Goal: Task Accomplishment & Management: Manage account settings

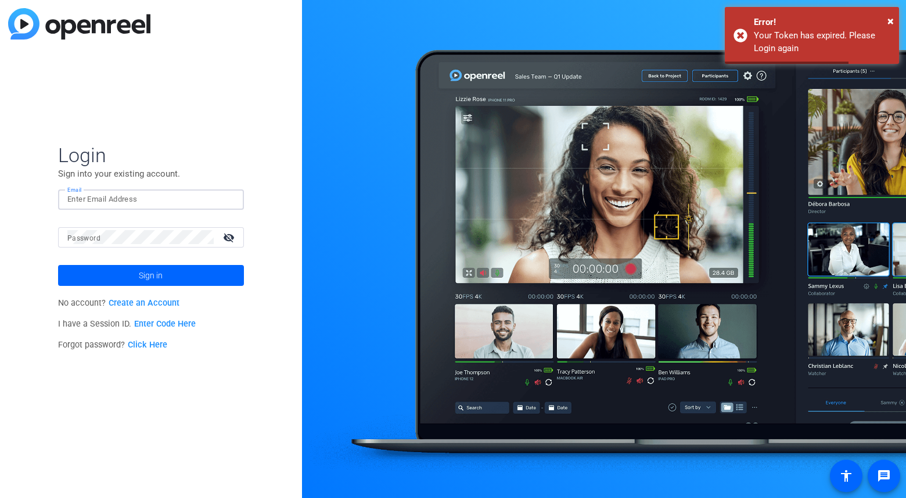
type input "[EMAIL_ADDRESS][DOMAIN_NAME]"
click at [150, 271] on span "Sign in" at bounding box center [151, 275] width 24 height 29
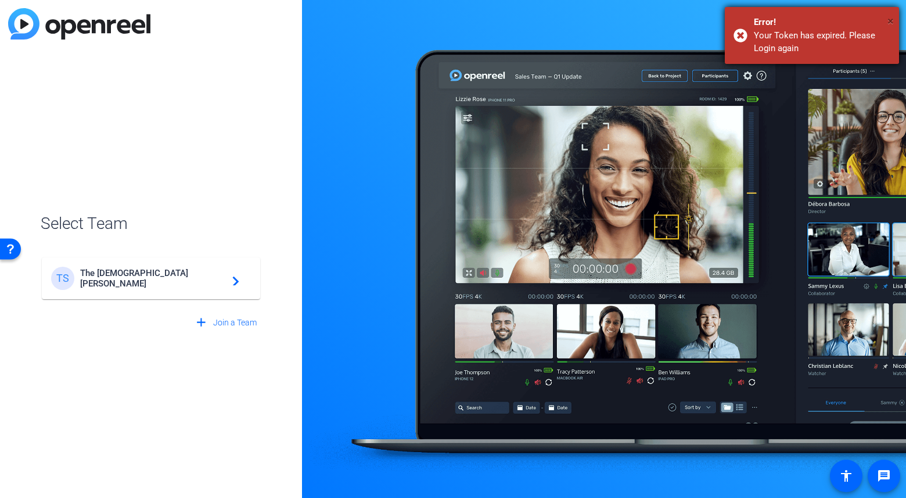
click at [891, 17] on span "×" at bounding box center [890, 21] width 6 height 14
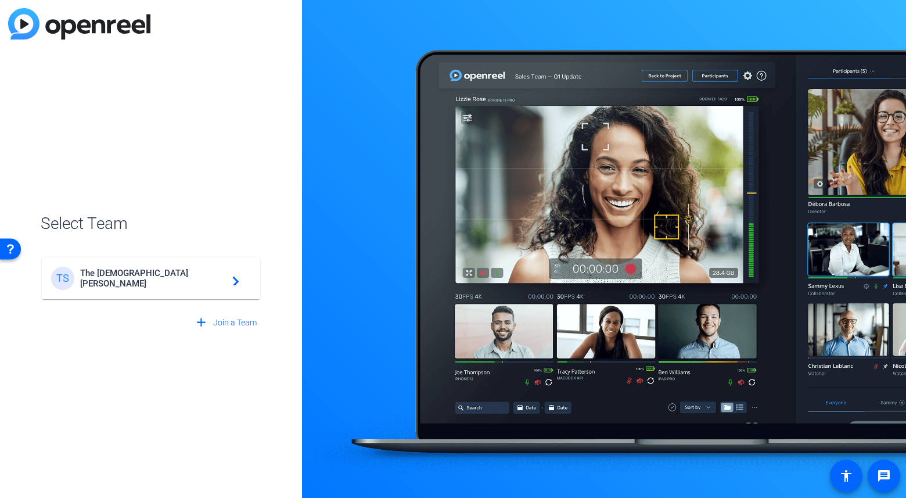
click at [124, 279] on span "The [DEMOGRAPHIC_DATA][PERSON_NAME]" at bounding box center [152, 278] width 145 height 21
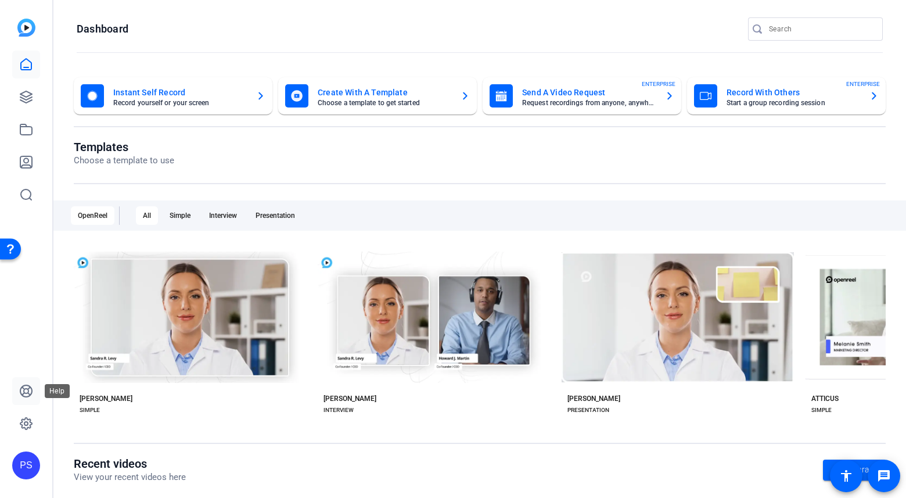
click at [27, 395] on icon at bounding box center [26, 391] width 14 height 14
click at [30, 419] on icon at bounding box center [26, 423] width 12 height 12
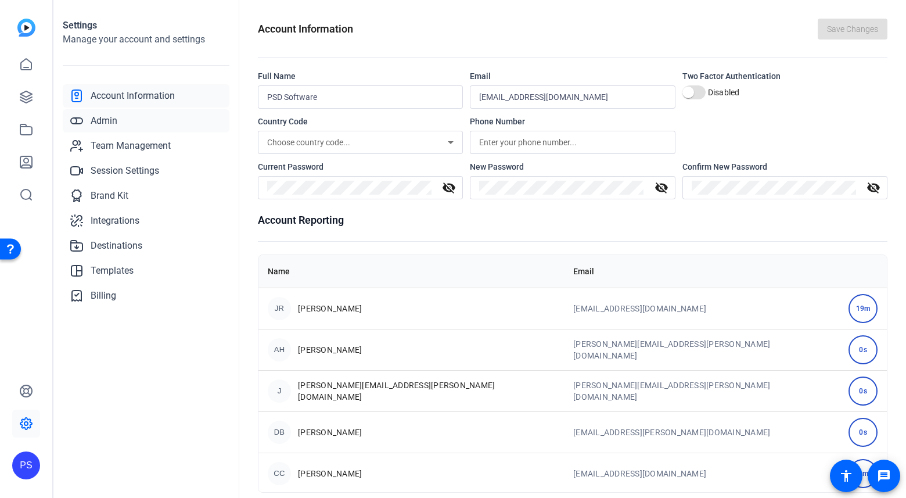
click at [106, 121] on span "Admin" at bounding box center [104, 121] width 27 height 14
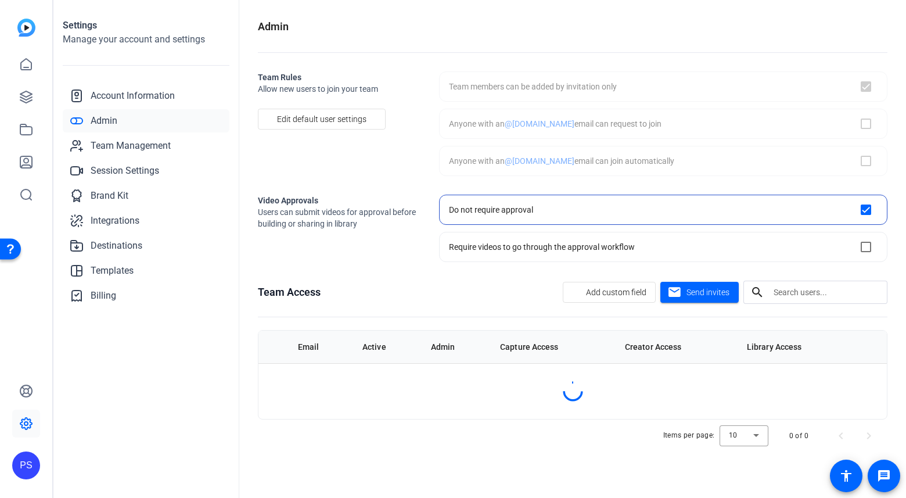
checkbox input "true"
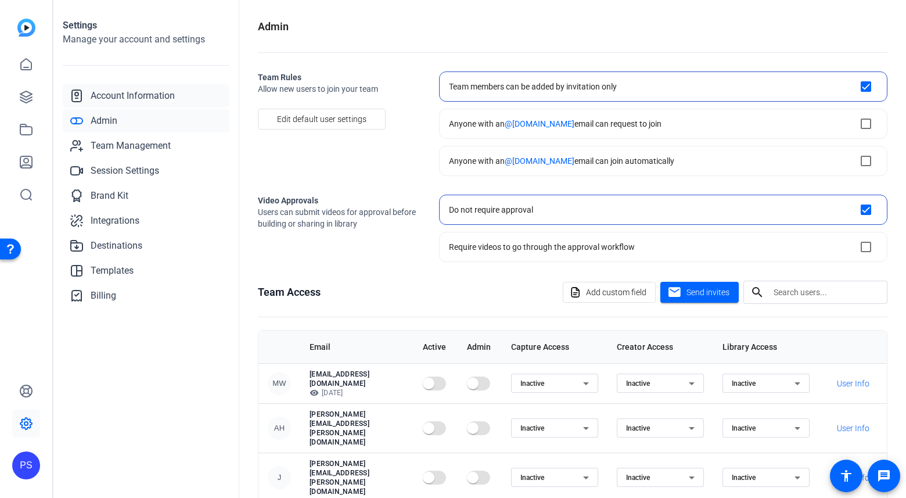
click at [107, 98] on span "Account Information" at bounding box center [133, 96] width 84 height 14
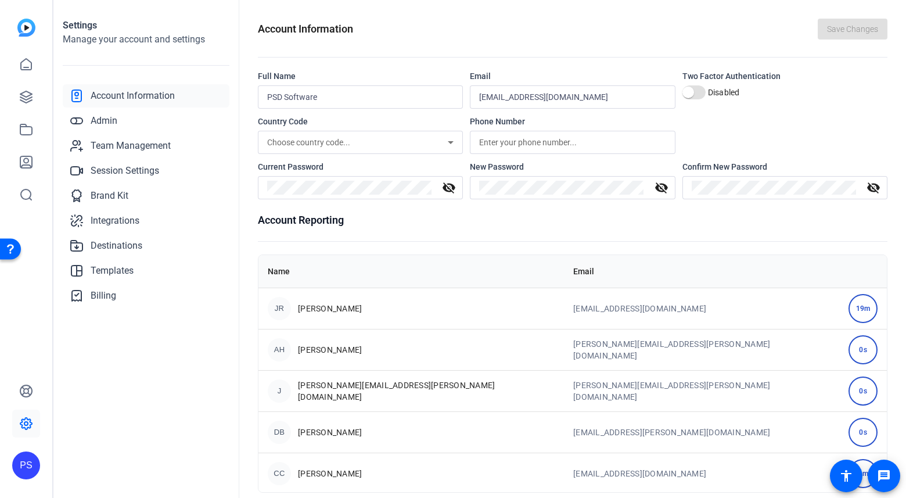
click at [848, 309] on div "19m" at bounding box center [862, 308] width 29 height 29
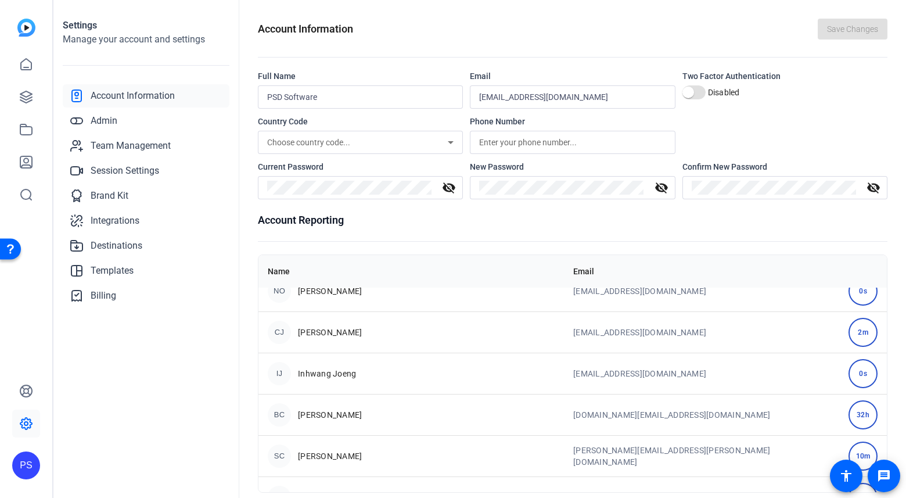
scroll to position [935, 0]
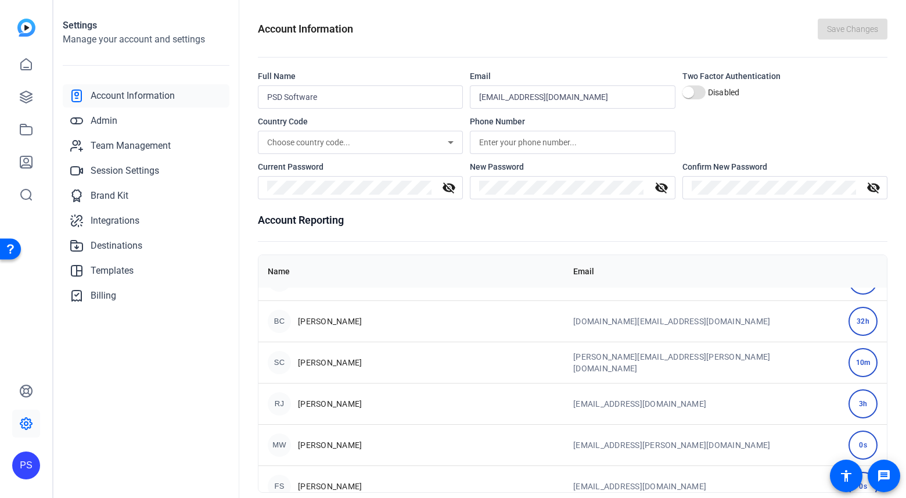
click at [334, 362] on span "[PERSON_NAME]" at bounding box center [330, 362] width 64 height 12
click at [848, 362] on div "10m" at bounding box center [862, 362] width 29 height 29
click at [736, 370] on td "[PERSON_NAME][EMAIL_ADDRESS][PERSON_NAME][DOMAIN_NAME]" at bounding box center [701, 361] width 275 height 41
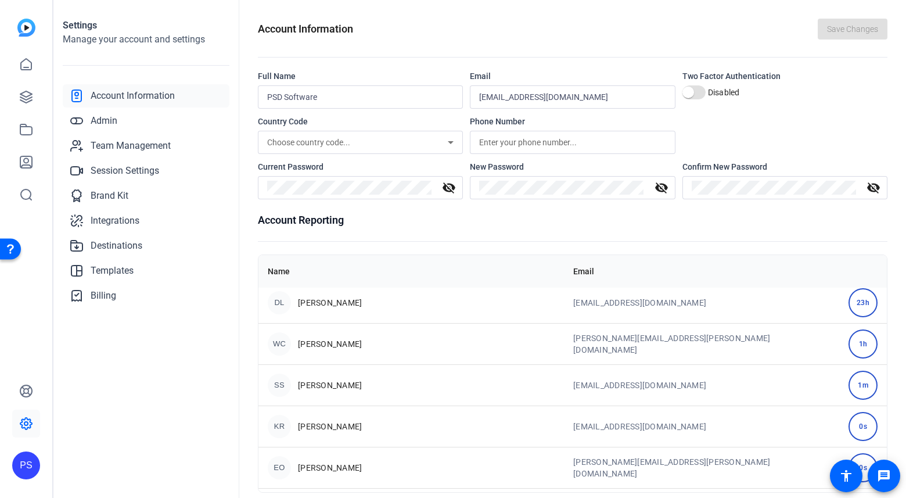
scroll to position [13, 0]
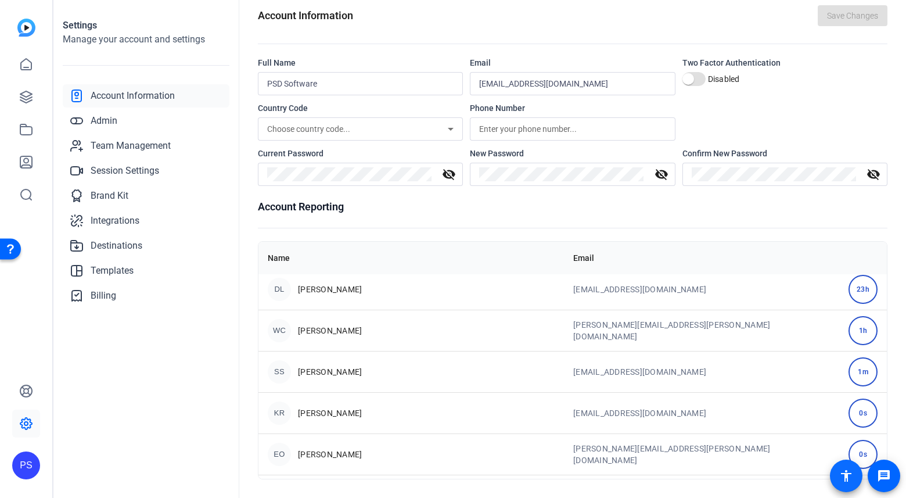
click at [850, 470] on mat-icon "accessibility" at bounding box center [846, 475] width 14 height 14
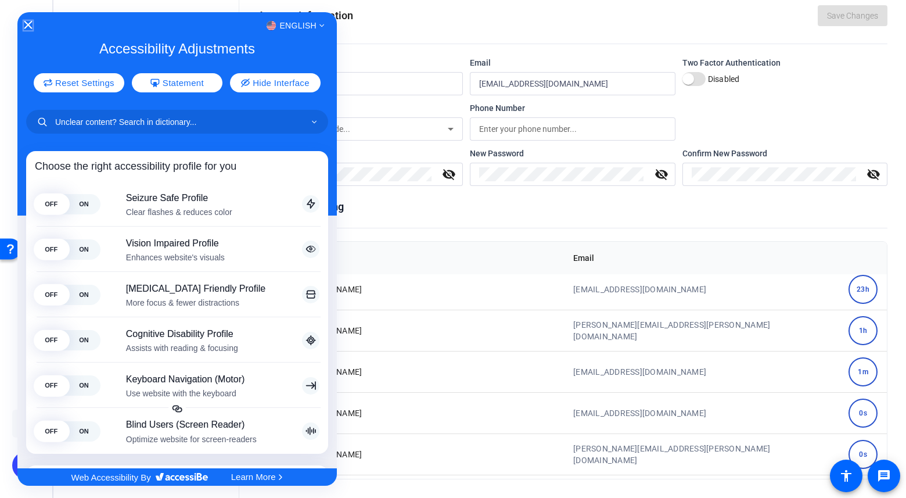
click at [27, 26] on icon "Close Accessibility Interface" at bounding box center [28, 25] width 8 height 8
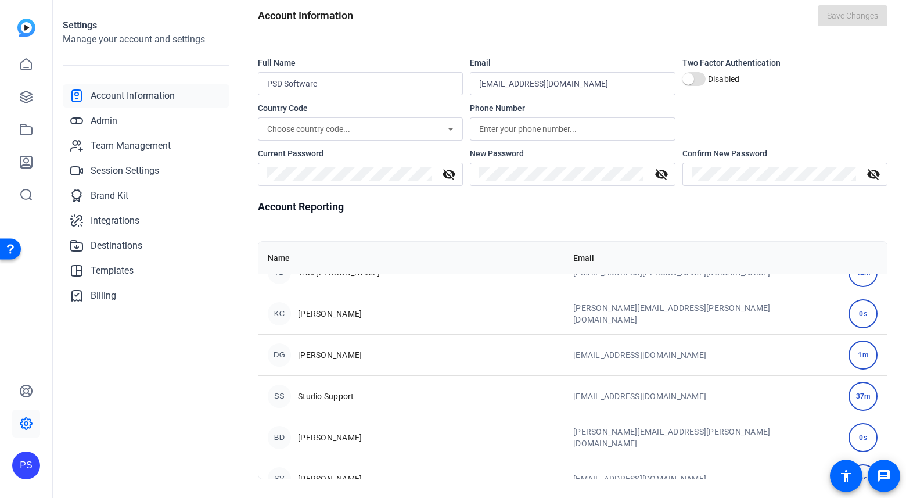
scroll to position [1527, 0]
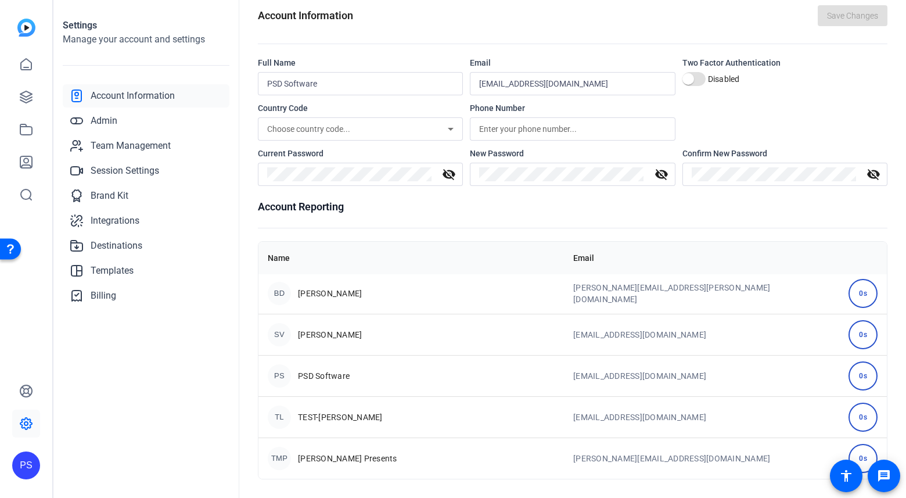
click at [369, 458] on span "[PERSON_NAME] Presents" at bounding box center [347, 458] width 99 height 12
